Goal: Task Accomplishment & Management: Complete application form

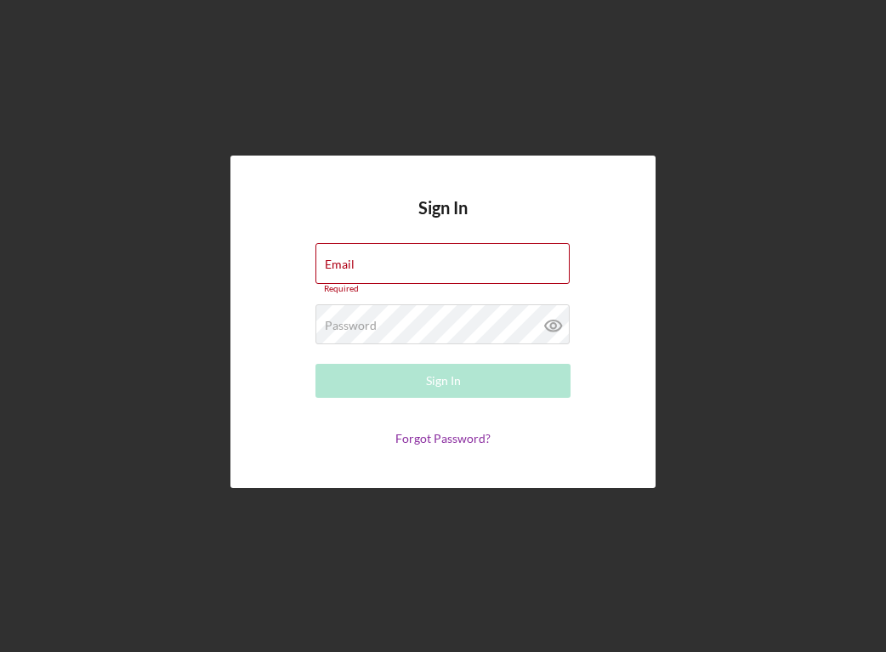
click at [366, 201] on div "Sign In Email Required Password Required Sign In Forgot Password?" at bounding box center [443, 322] width 425 height 333
click at [339, 110] on div "Sign In Email Required Password Required Sign In Forgot Password?" at bounding box center [443, 322] width 869 height 644
drag, startPoint x: 339, startPoint y: 110, endPoint x: 331, endPoint y: 232, distance: 122.8
click at [331, 233] on div "Sign In Email Required Password Required Sign In Forgot Password?" at bounding box center [443, 322] width 425 height 333
click at [344, 200] on div "Sign In Email Required Password Required Sign In Forgot Password?" at bounding box center [443, 322] width 425 height 333
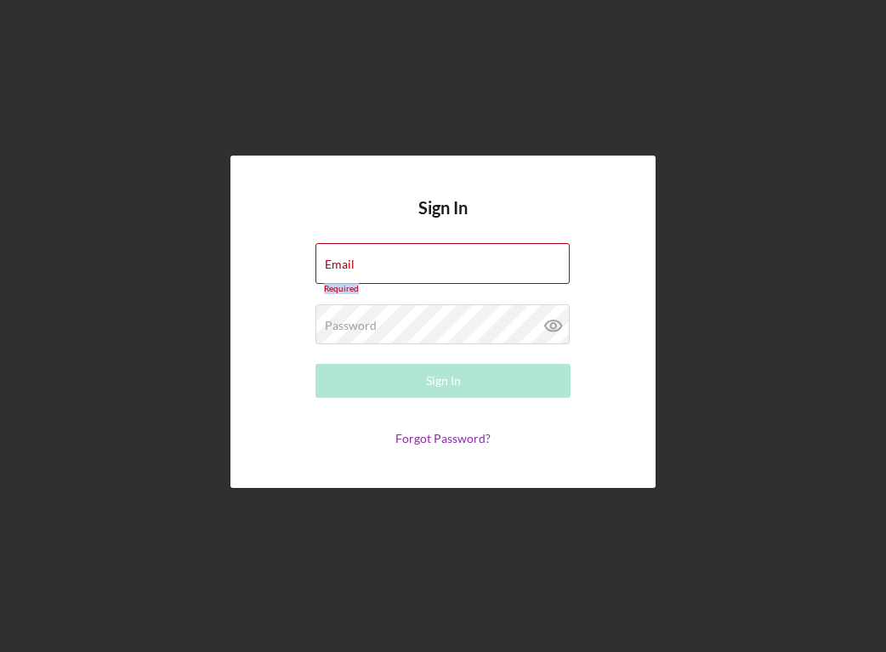
click at [344, 200] on div "Sign In Email Required Password Required Sign In Forgot Password?" at bounding box center [443, 322] width 425 height 333
click at [635, 289] on div "Sign In Email Required Password Required Sign In Forgot Password?" at bounding box center [443, 323] width 425 height 333
click at [635, 288] on div "Sign In Email Required Password Required Sign In Forgot Password?" at bounding box center [443, 323] width 425 height 333
